Goal: Task Accomplishment & Management: Use online tool/utility

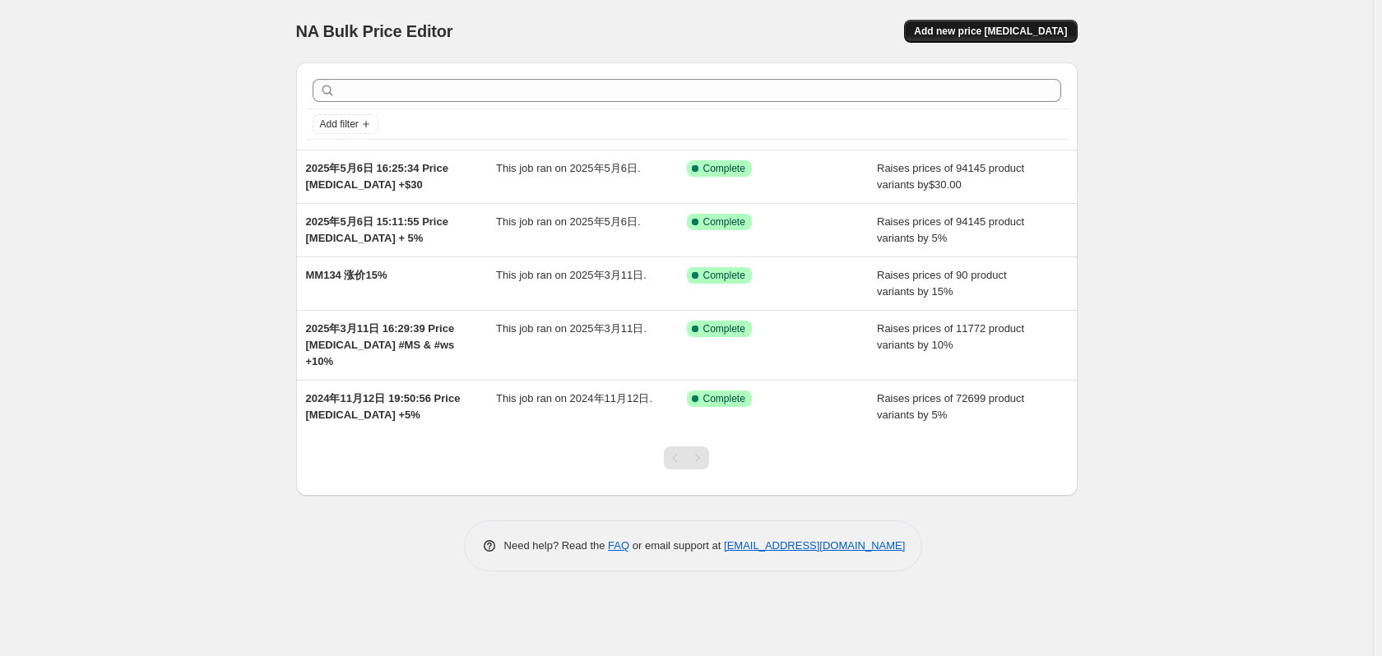
click at [1018, 36] on span "Add new price [MEDICAL_DATA]" at bounding box center [990, 31] width 153 height 13
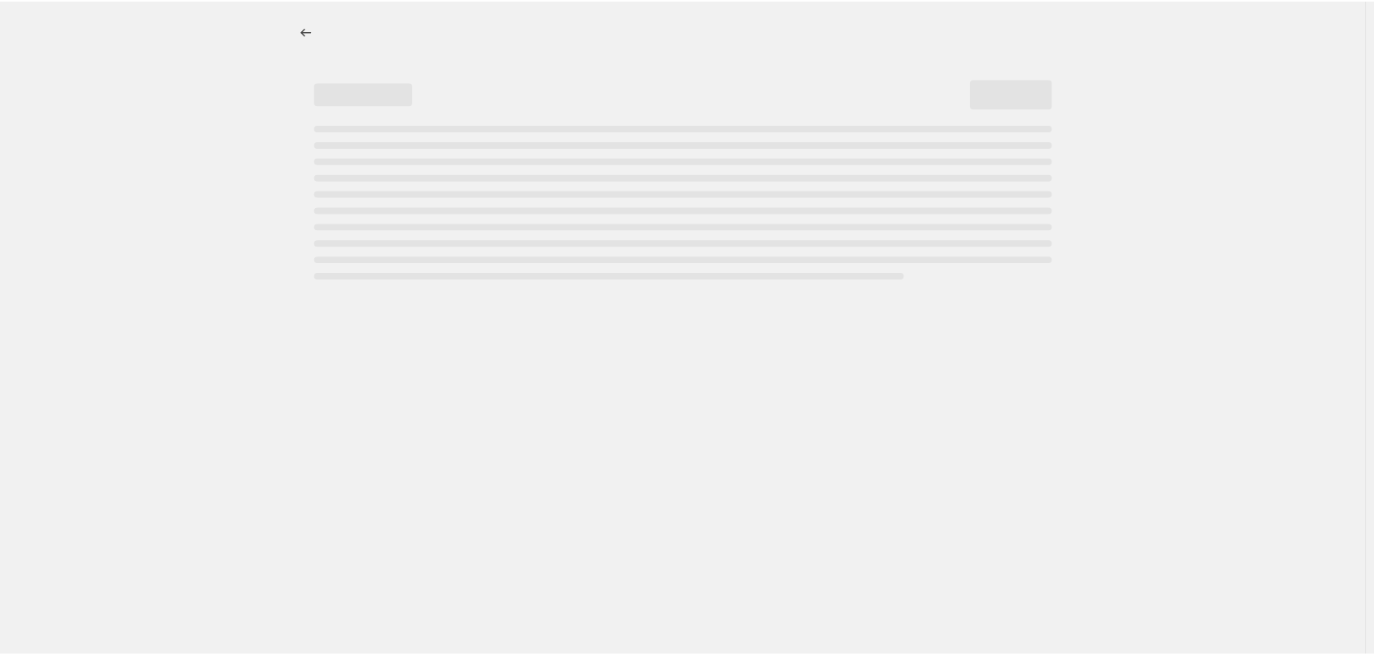
select select "percentage"
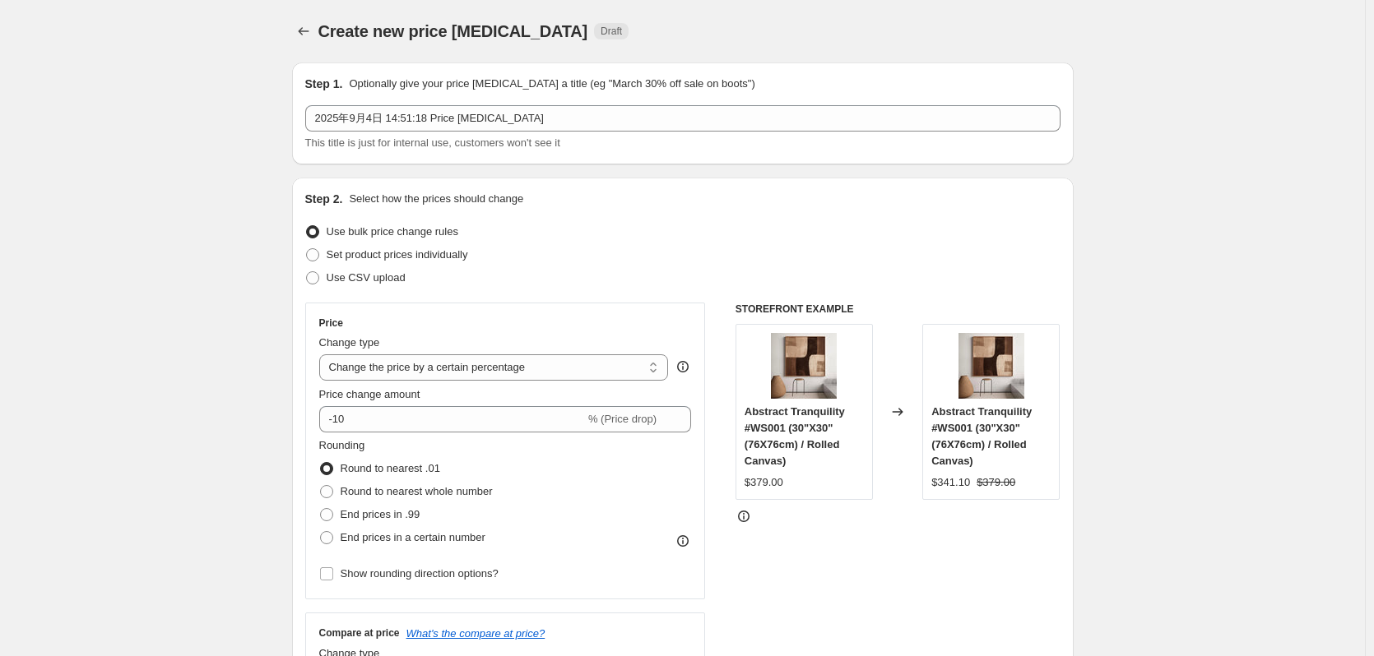
click at [508, 134] on div "2025年9月4日 14:51:18 Price [MEDICAL_DATA] This title is just for internal use, cu…" at bounding box center [682, 128] width 755 height 46
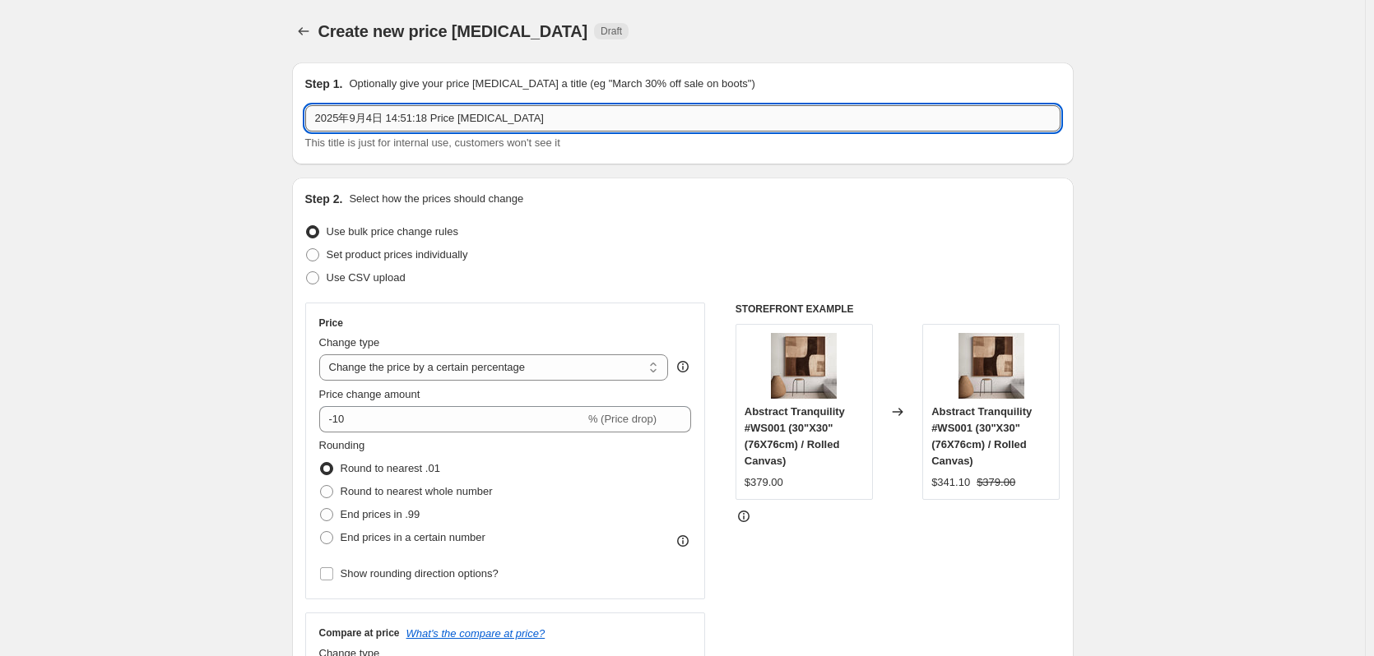
click at [531, 123] on input "2025年9月4日 14:51:18 Price [MEDICAL_DATA]" at bounding box center [682, 118] width 755 height 26
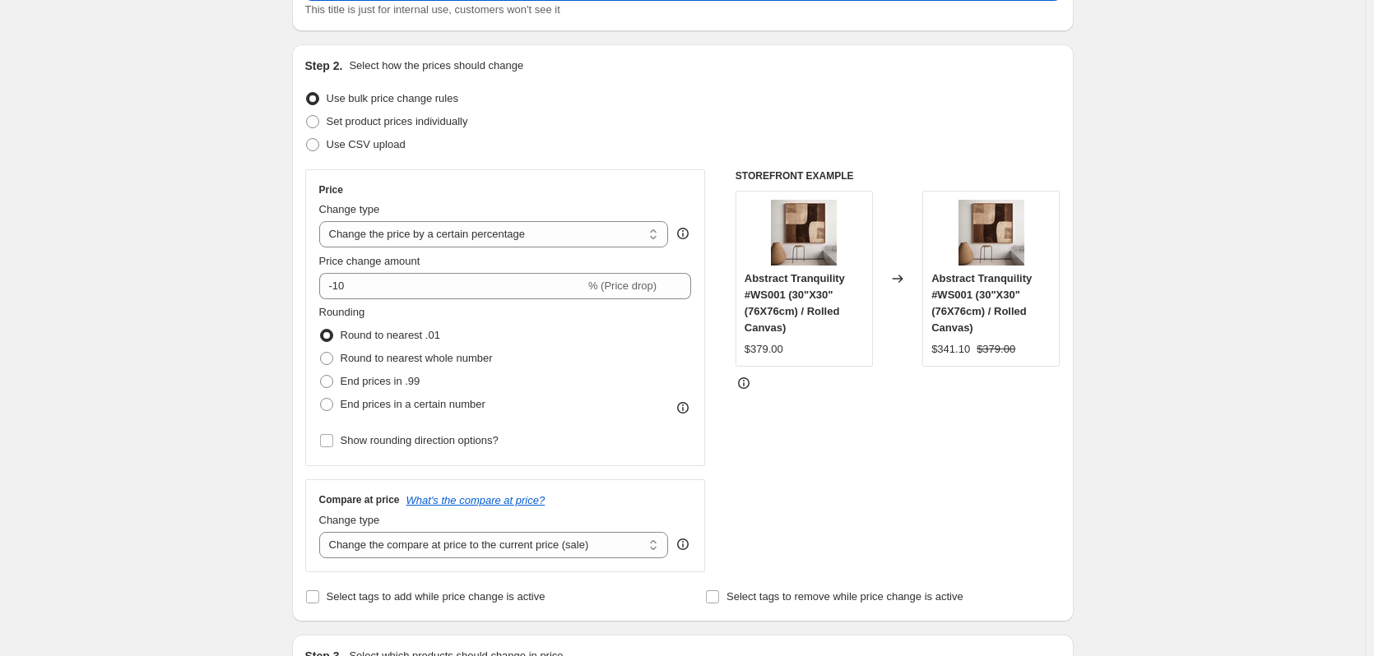
scroll to position [165, 0]
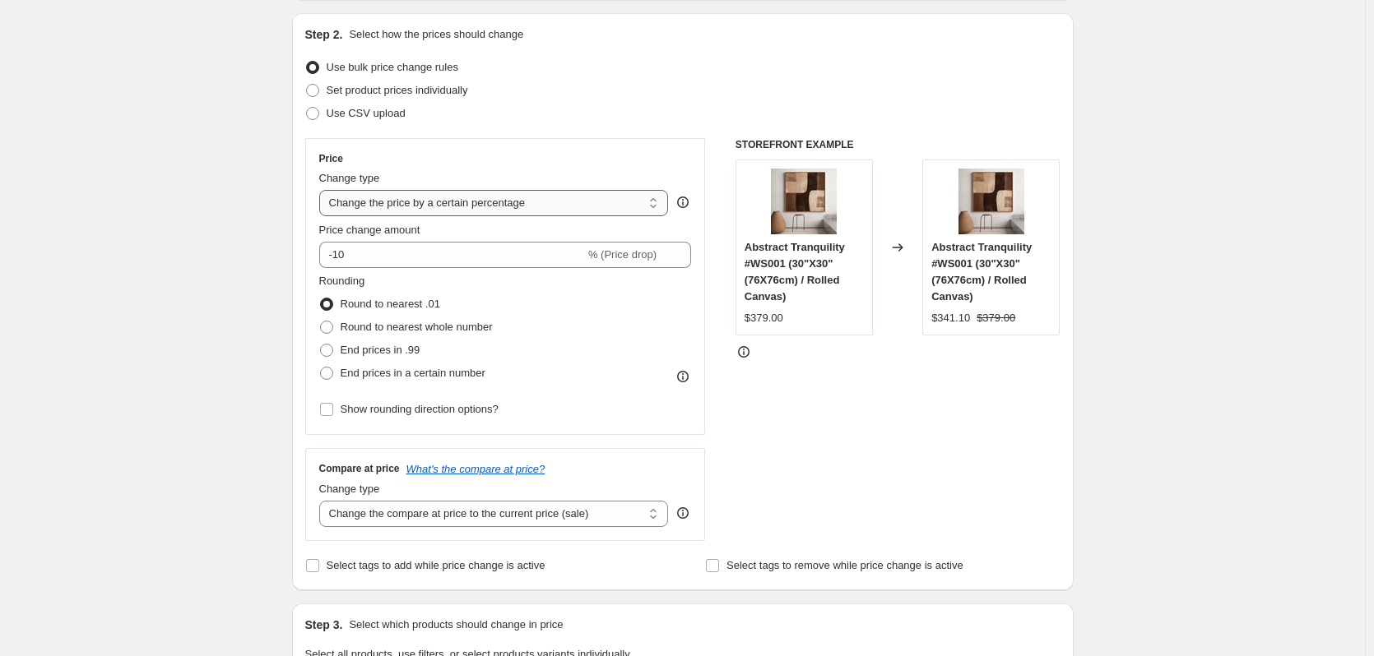
type input "2025年9月4日 14:51:18 Price [MEDICAL_DATA] 划线价 +20%"
click at [596, 204] on select "Change the price to a certain amount Change the price by a certain amount Chang…" at bounding box center [494, 203] width 350 height 26
select select "no_change"
click at [322, 190] on select "Change the price to a certain amount Change the price by a certain amount Chang…" at bounding box center [494, 203] width 350 height 26
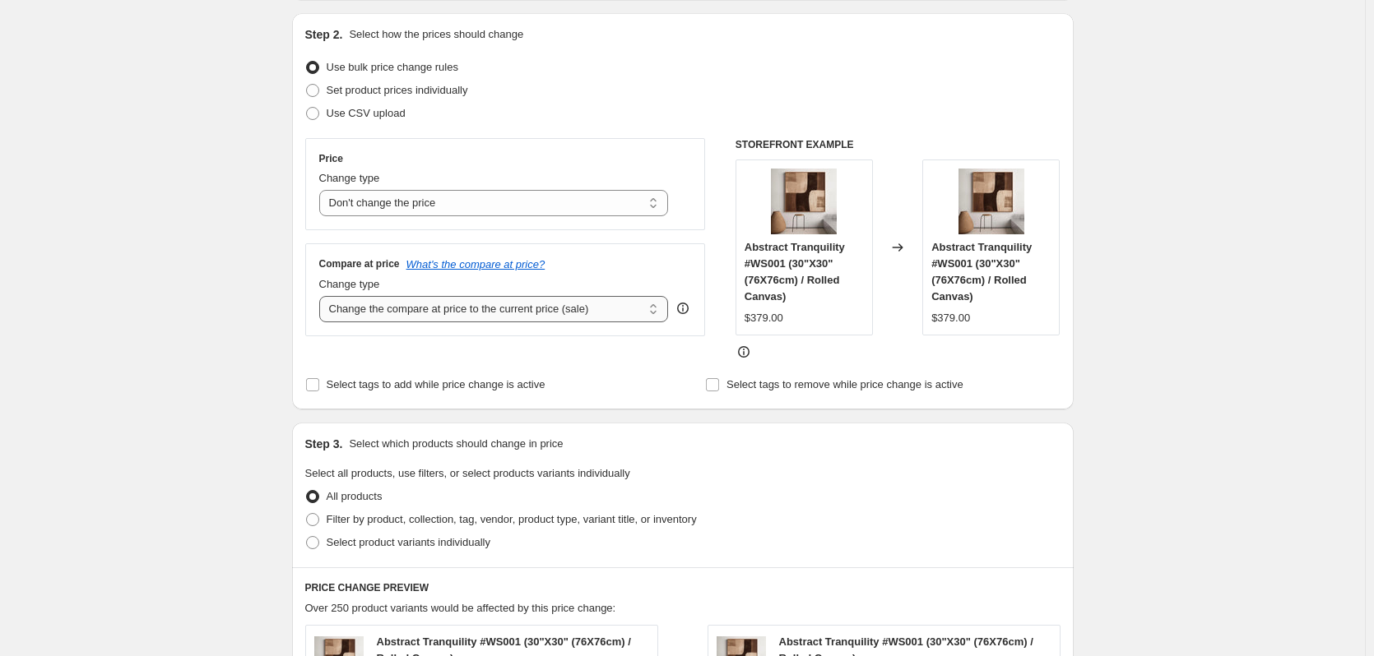
click at [596, 312] on select "Change the compare at price to the current price (sale) Change the compare at p…" at bounding box center [494, 309] width 350 height 26
select select "pp"
click at [322, 296] on select "Change the compare at price to the current price (sale) Change the compare at p…" at bounding box center [494, 309] width 350 height 26
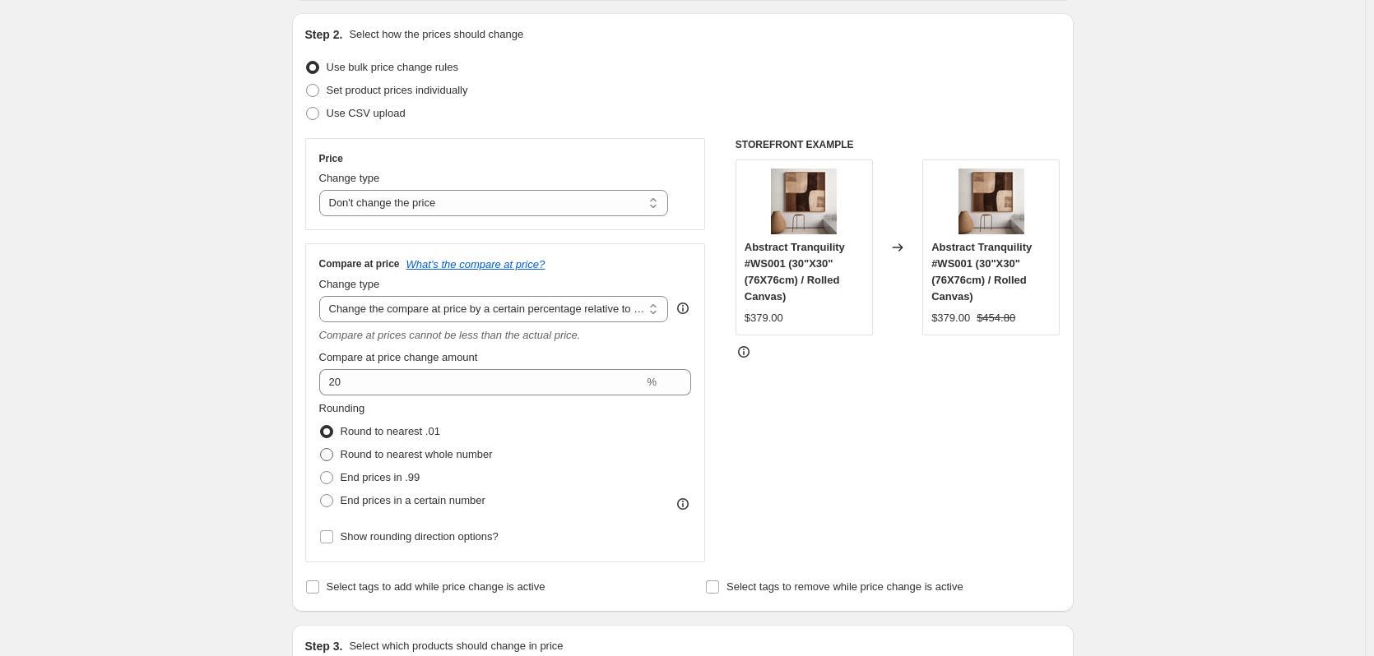
click at [489, 455] on span "Round to nearest whole number" at bounding box center [417, 454] width 152 height 12
click at [321, 449] on input "Round to nearest whole number" at bounding box center [320, 448] width 1 height 1
radio input "true"
click at [386, 535] on span "Show rounding direction options?" at bounding box center [420, 537] width 158 height 12
click at [333, 535] on input "Show rounding direction options?" at bounding box center [326, 537] width 13 height 13
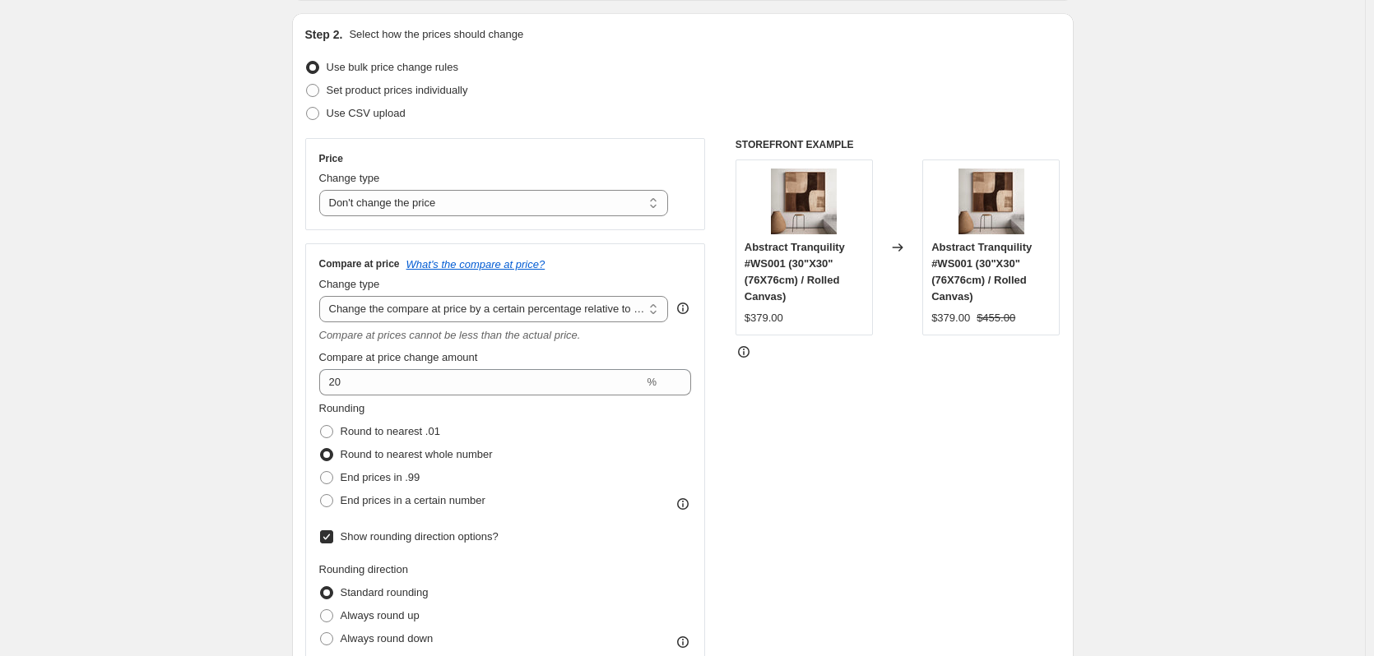
click at [376, 548] on label "Show rounding direction options?" at bounding box center [408, 537] width 179 height 23
click at [333, 544] on input "Show rounding direction options?" at bounding box center [326, 537] width 13 height 13
checkbox input "false"
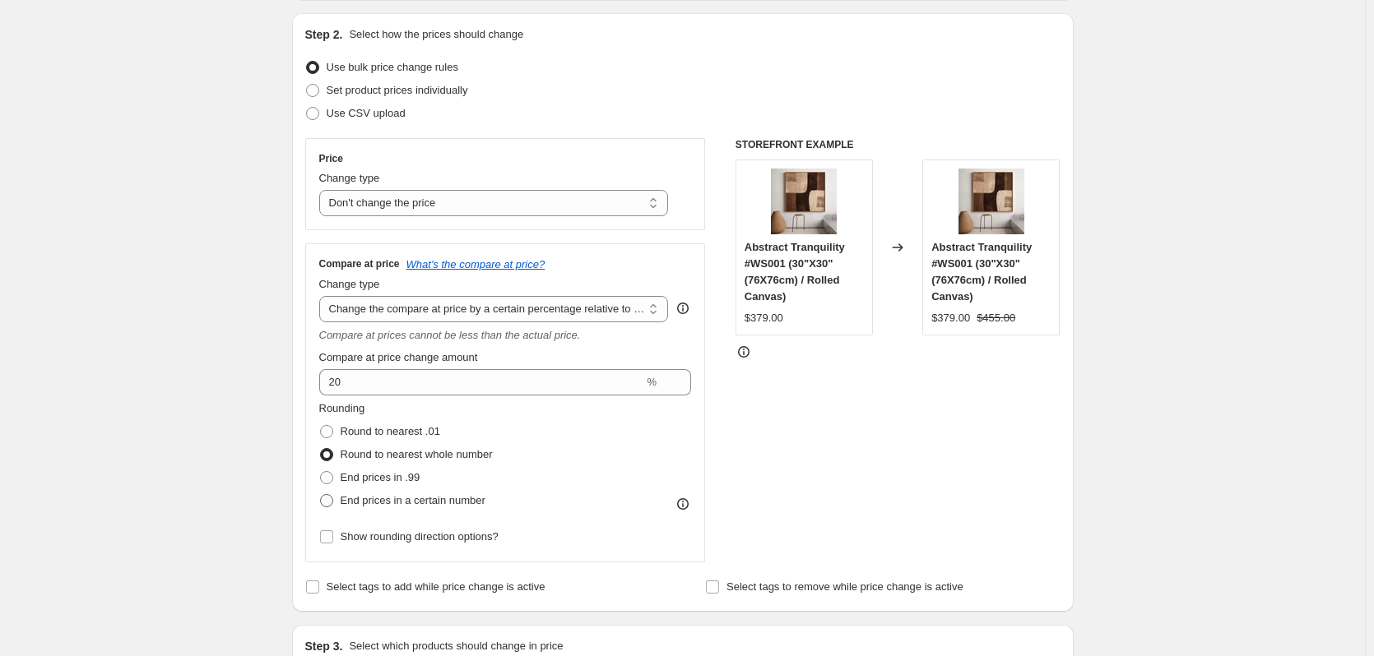
click at [375, 501] on span "End prices in a certain number" at bounding box center [413, 500] width 145 height 12
click at [321, 495] on input "End prices in a certain number" at bounding box center [320, 494] width 1 height 1
radio input "true"
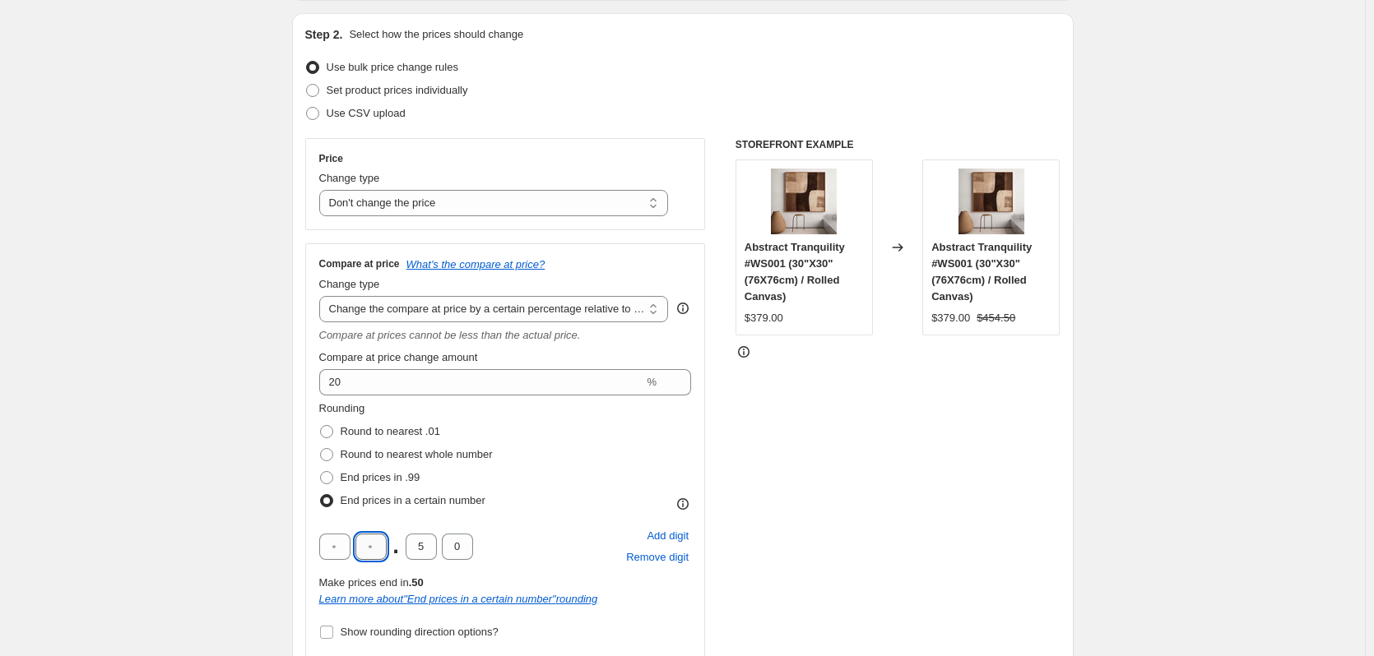
drag, startPoint x: 380, startPoint y: 549, endPoint x: 366, endPoint y: 545, distance: 14.8
click at [366, 545] on input "text" at bounding box center [370, 547] width 31 height 26
type input "9"
type input "0"
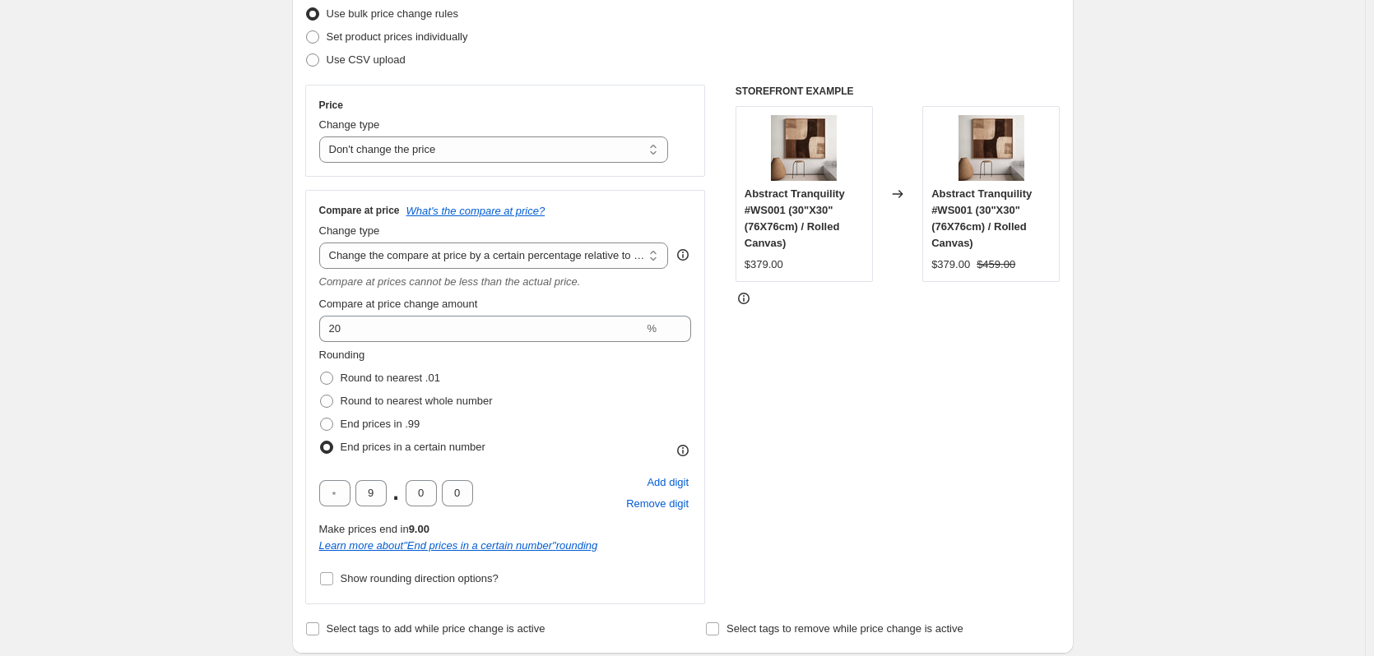
scroll to position [247, 0]
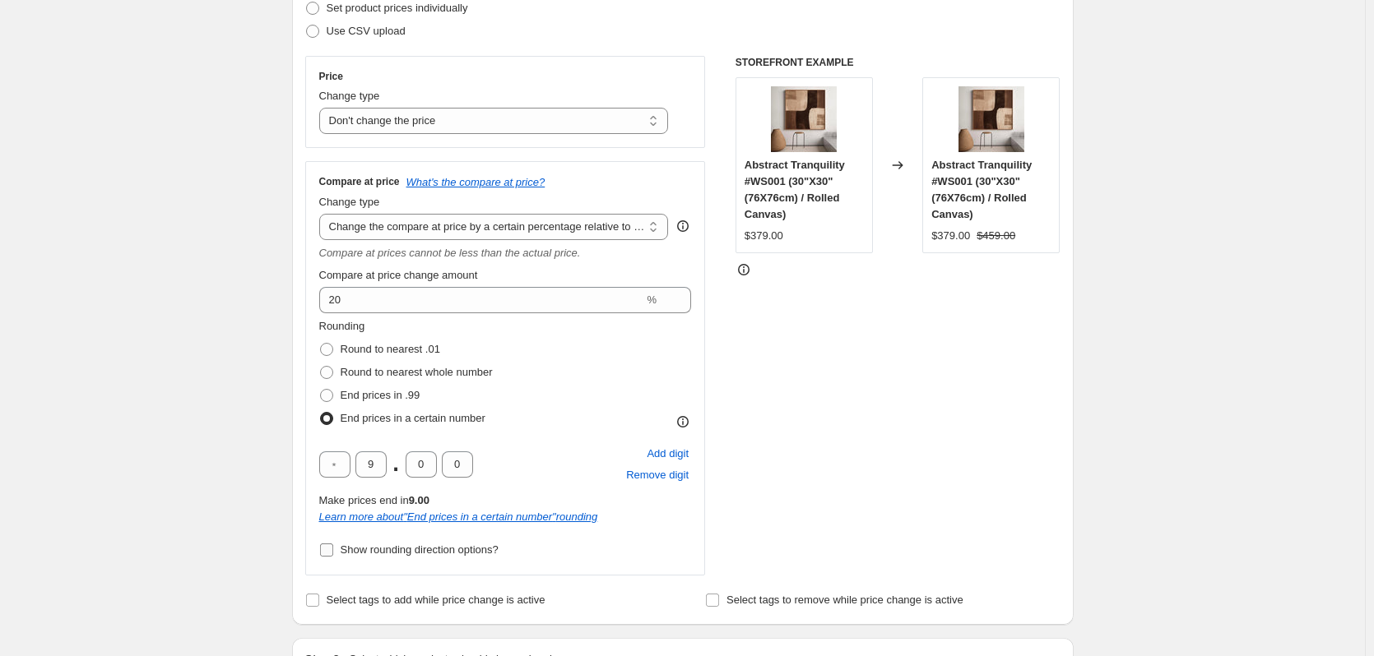
click at [354, 544] on span "Show rounding direction options?" at bounding box center [420, 550] width 158 height 12
click at [333, 544] on input "Show rounding direction options?" at bounding box center [326, 550] width 13 height 13
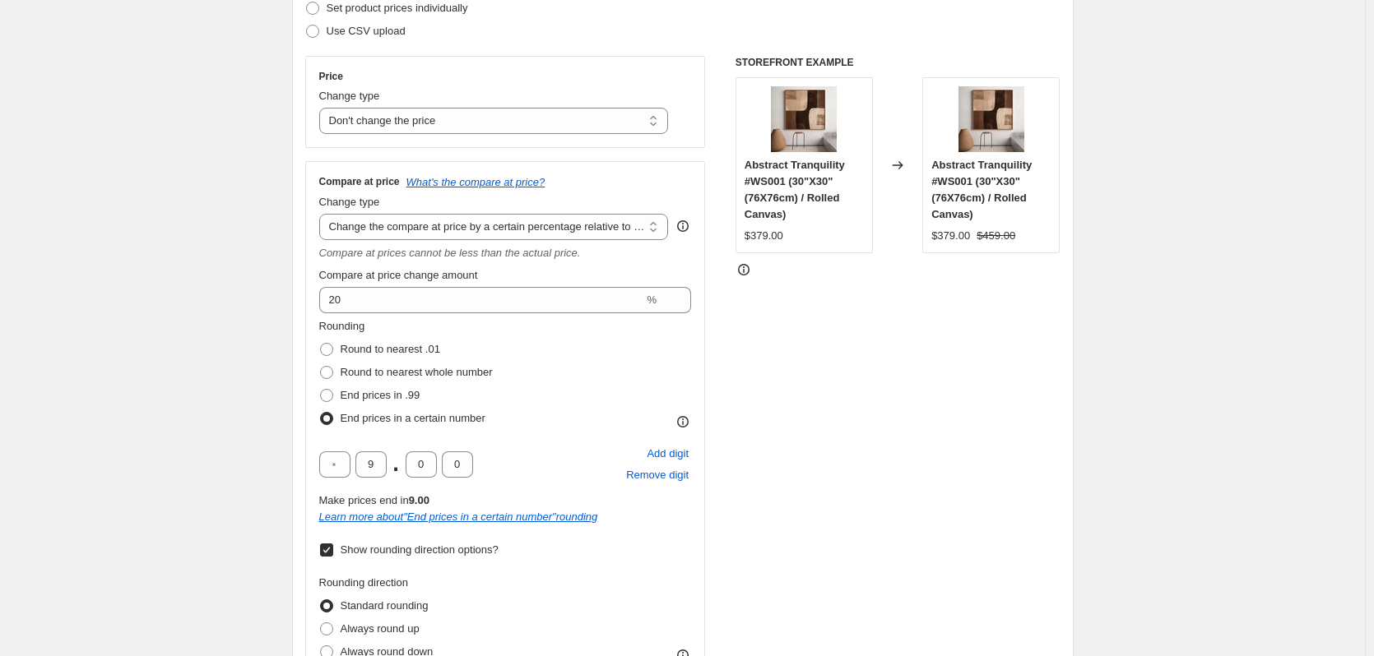
scroll to position [329, 0]
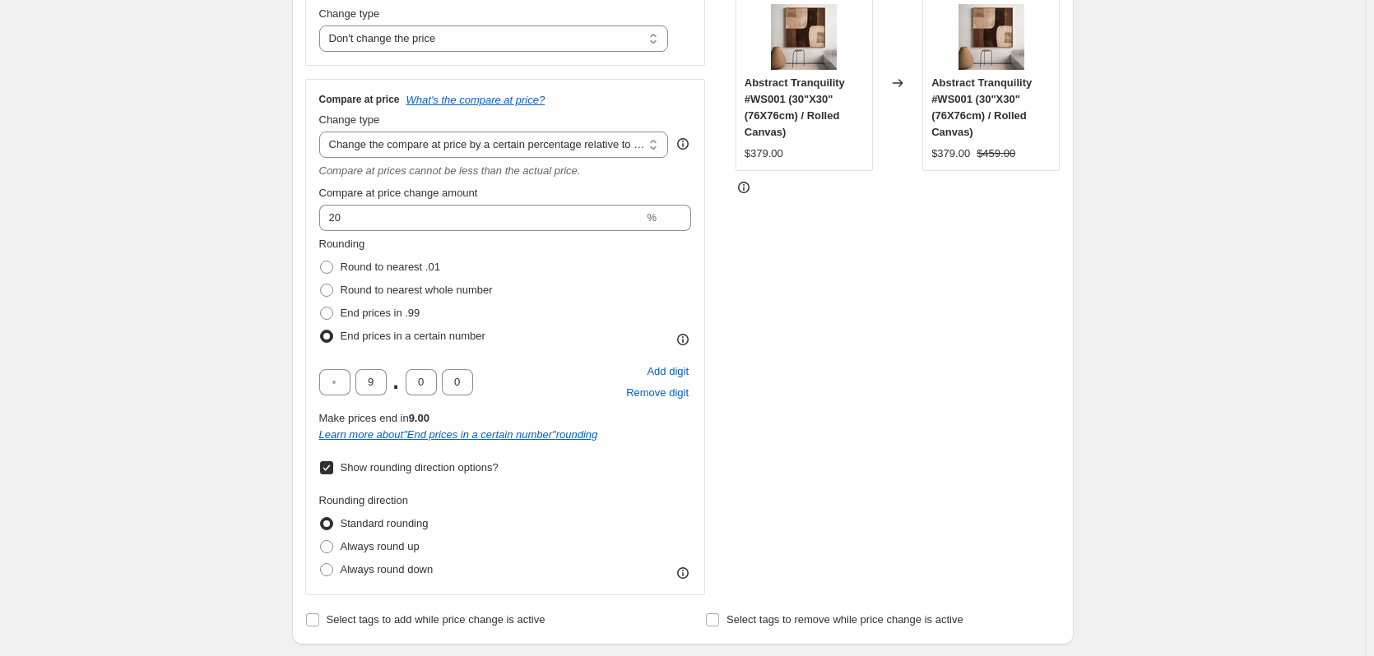
click at [332, 475] on input "Show rounding direction options?" at bounding box center [326, 467] width 13 height 13
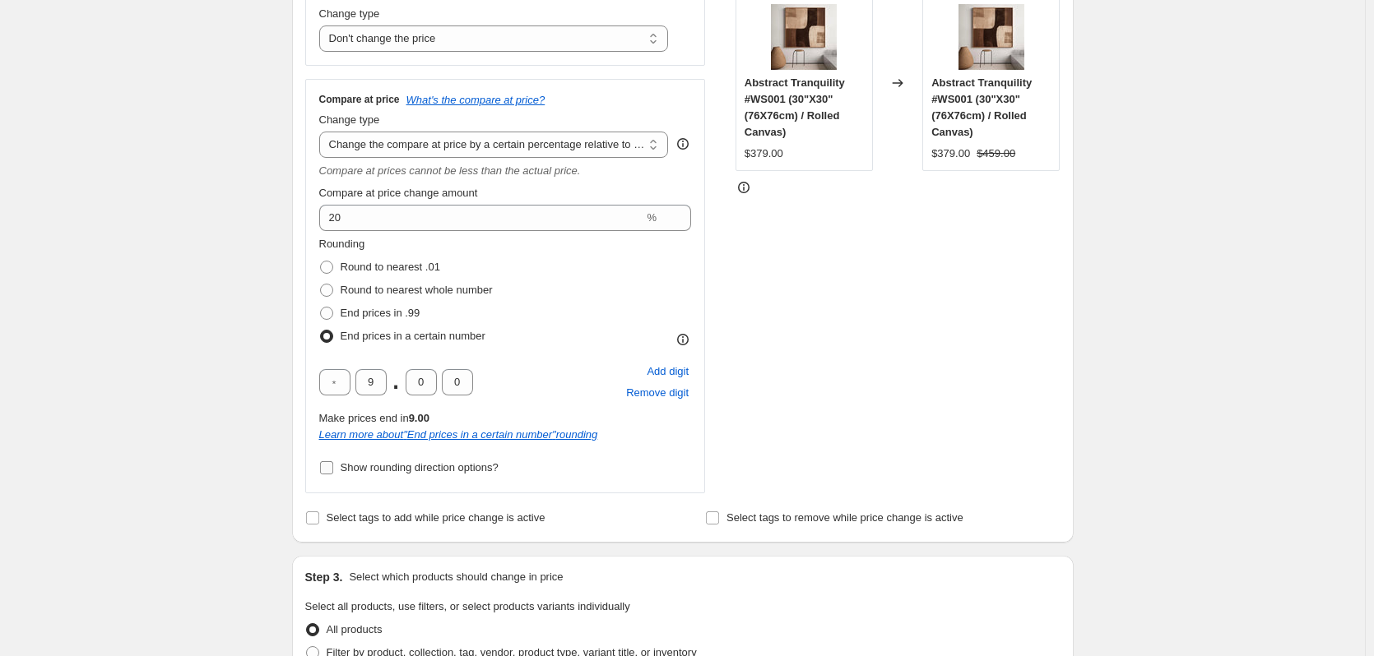
click at [332, 469] on input "Show rounding direction options?" at bounding box center [326, 467] width 13 height 13
checkbox input "true"
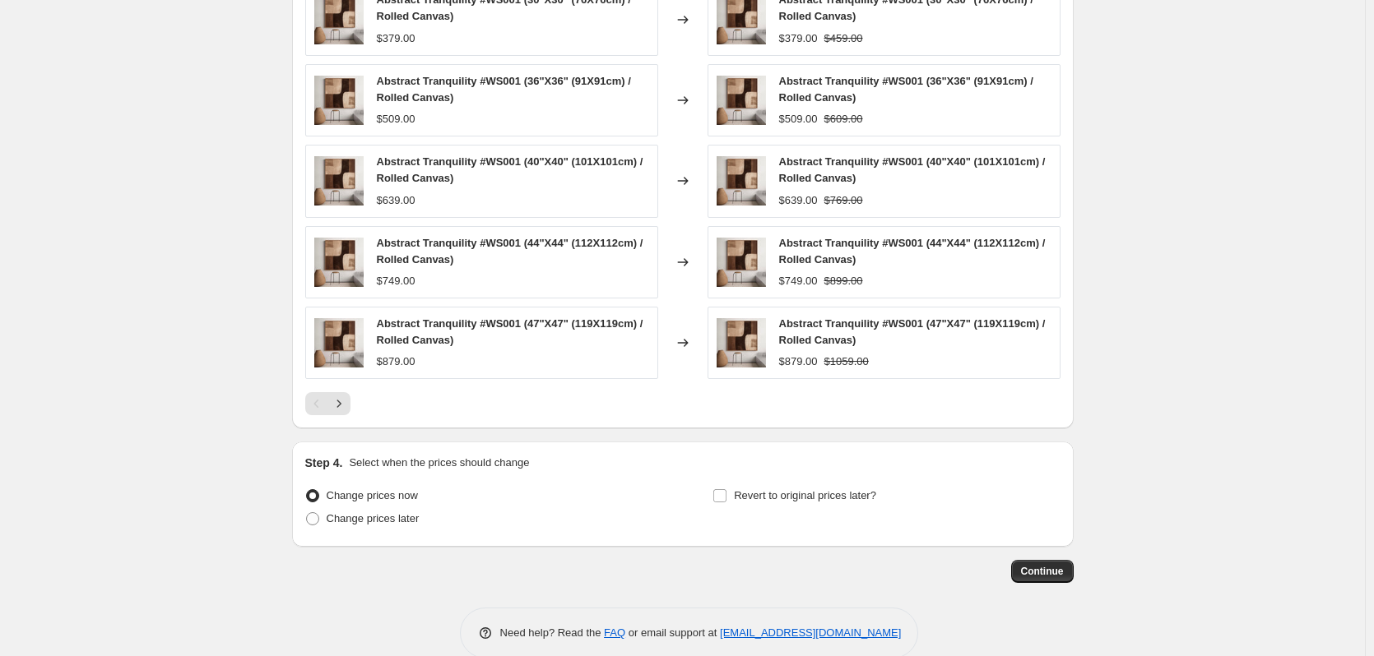
scroll to position [1234, 0]
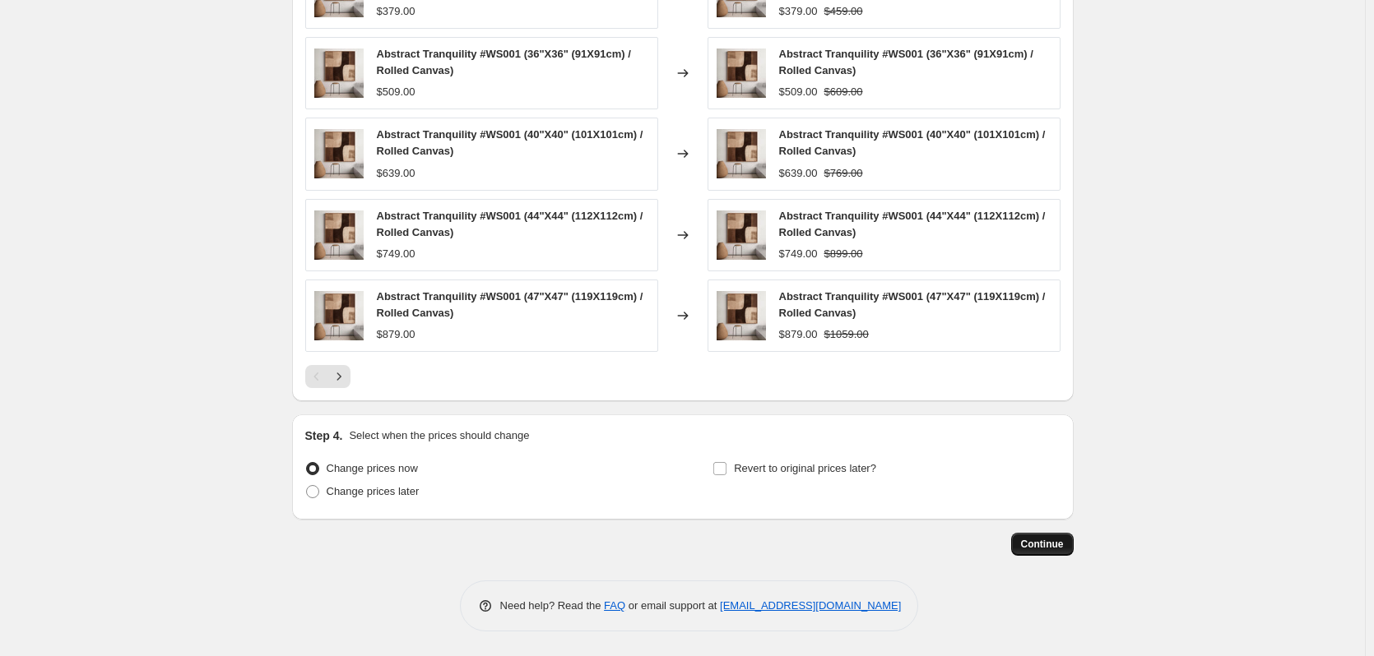
click at [1045, 547] on span "Continue" at bounding box center [1042, 544] width 43 height 13
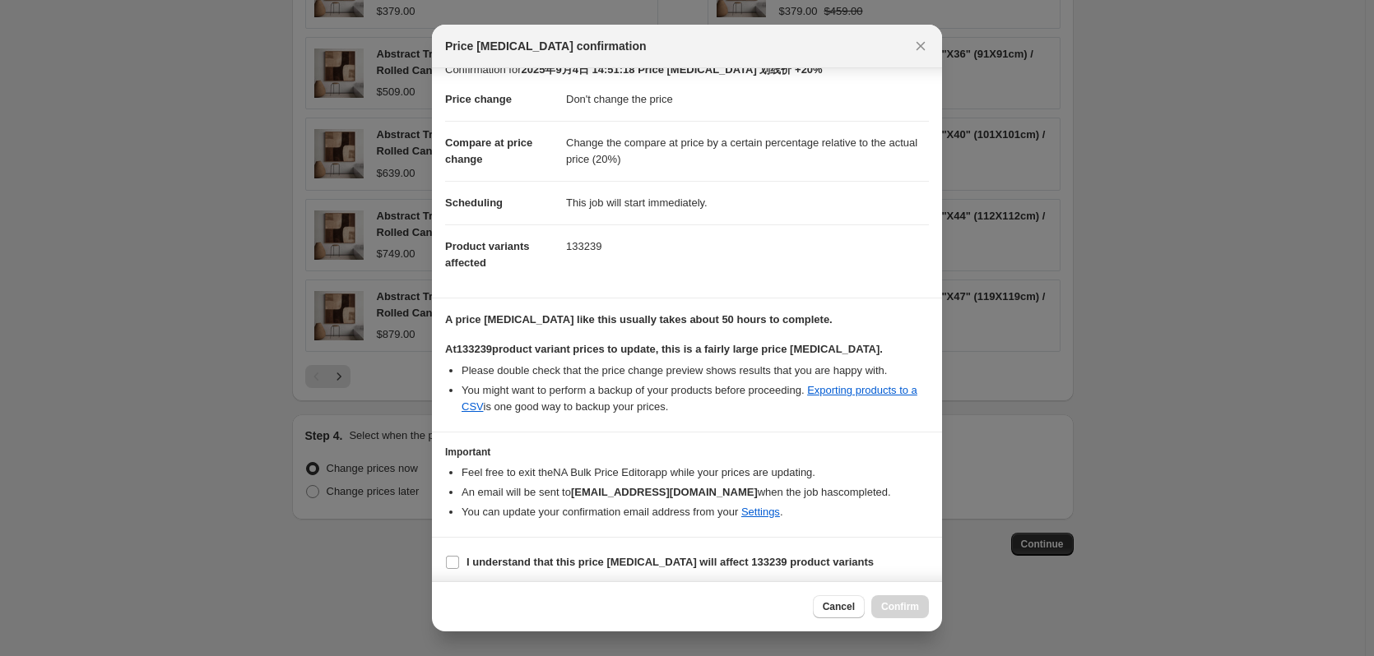
scroll to position [26, 0]
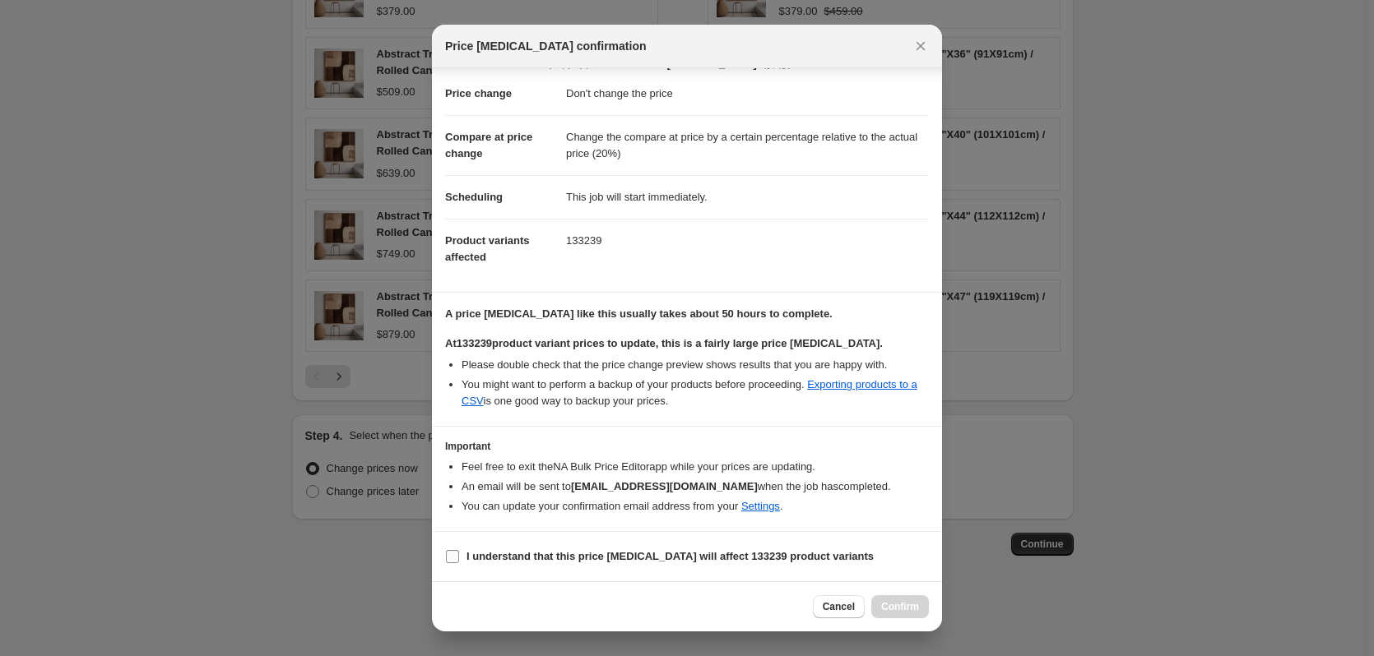
click at [596, 556] on b "I understand that this price change job will affect 133239 product variants" at bounding box center [669, 556] width 407 height 12
click at [459, 556] on input "I understand that this price change job will affect 133239 product variants" at bounding box center [452, 556] width 13 height 13
checkbox input "true"
click at [899, 605] on span "Confirm" at bounding box center [900, 606] width 38 height 13
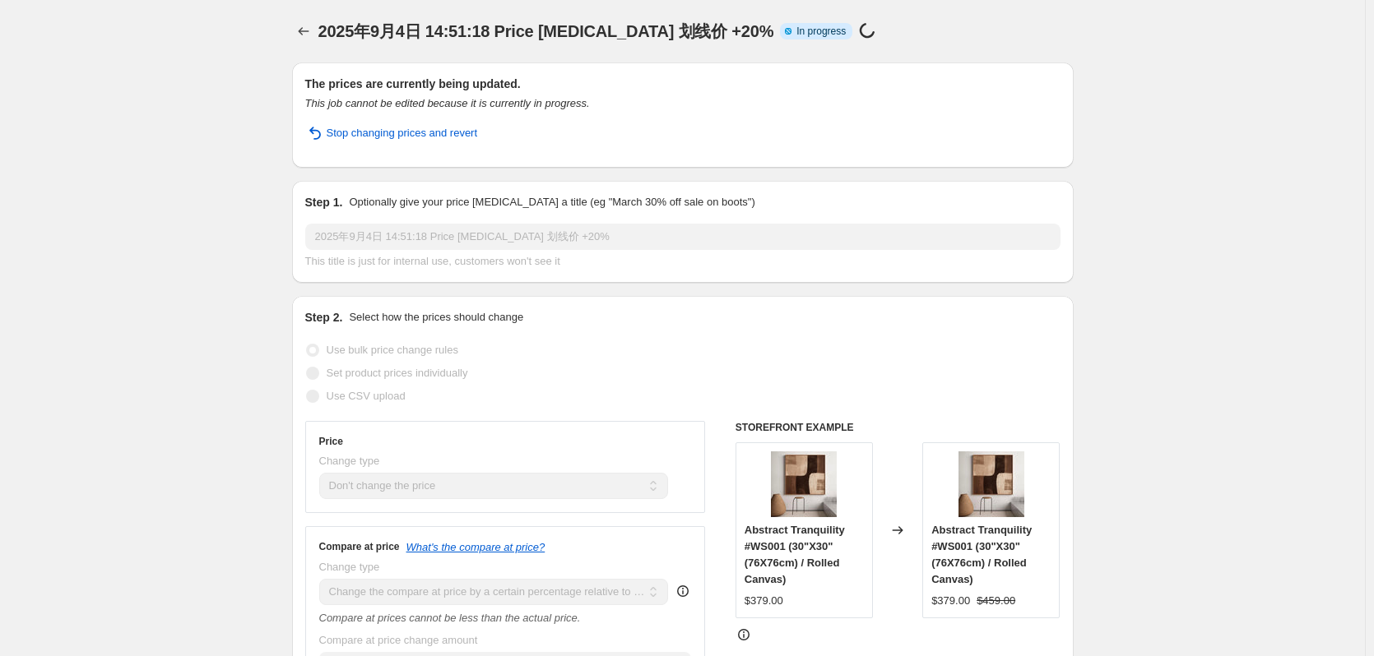
drag, startPoint x: 1253, startPoint y: 299, endPoint x: 1169, endPoint y: 212, distance: 121.0
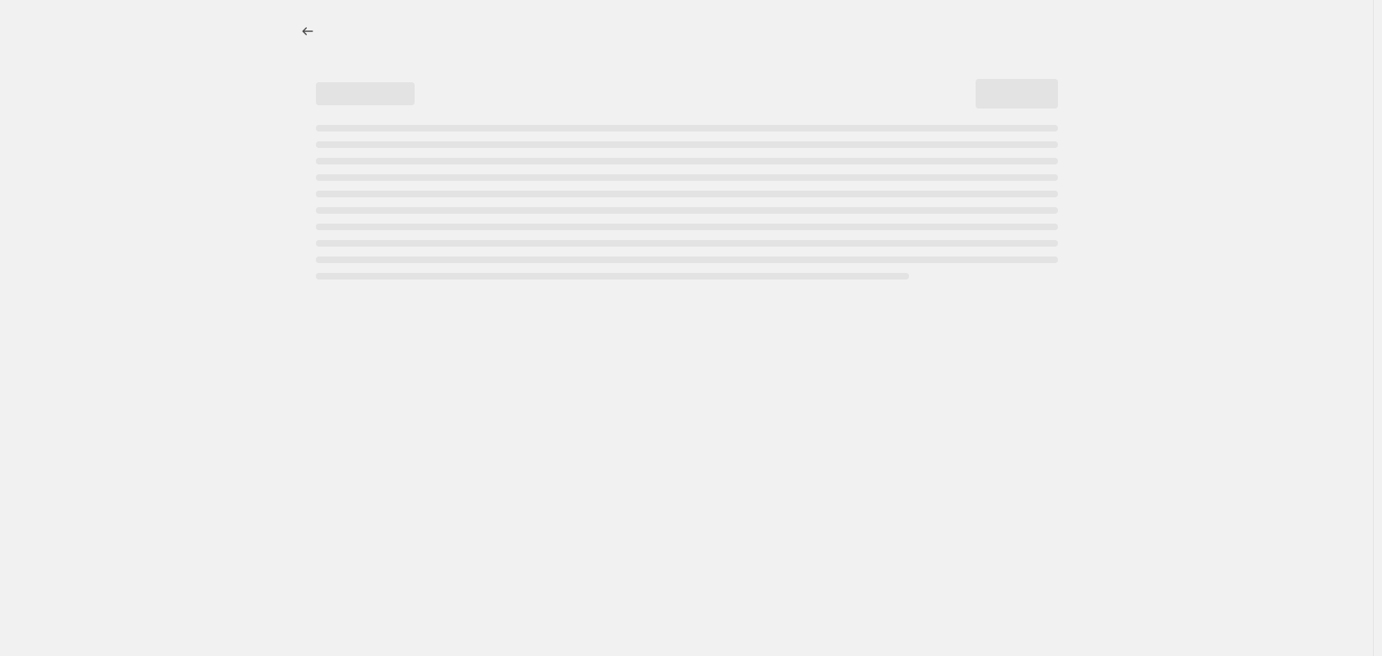
select select "no_change"
select select "pp"
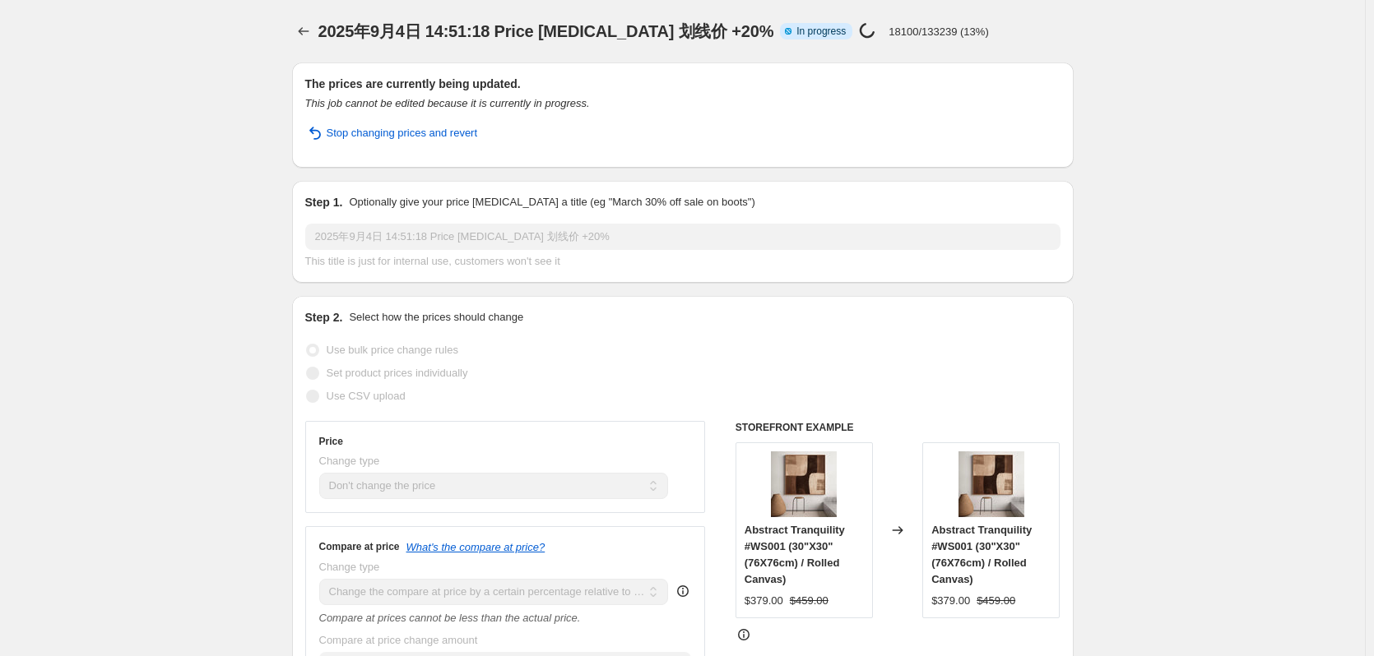
click at [300, 32] on icon "Price change jobs" at bounding box center [303, 31] width 16 height 16
